Goal: Information Seeking & Learning: Learn about a topic

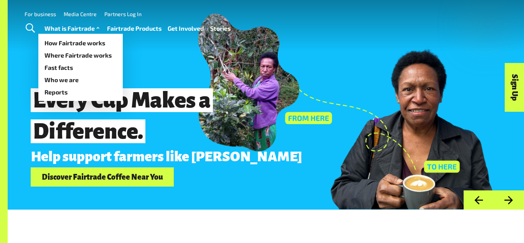
click at [58, 24] on link "What is Fairtrade" at bounding box center [73, 28] width 57 height 11
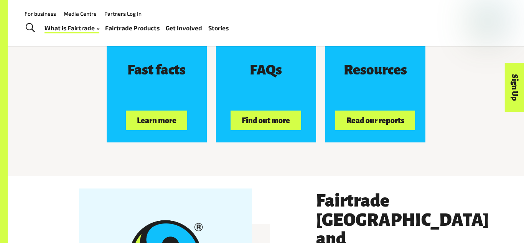
scroll to position [1180, 0]
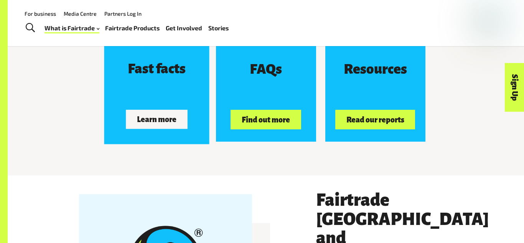
click at [148, 122] on button "Learn more" at bounding box center [156, 119] width 61 height 19
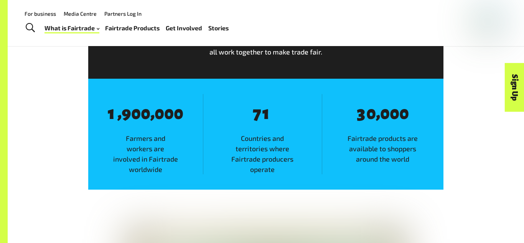
scroll to position [430, 0]
